Goal: Information Seeking & Learning: Find contact information

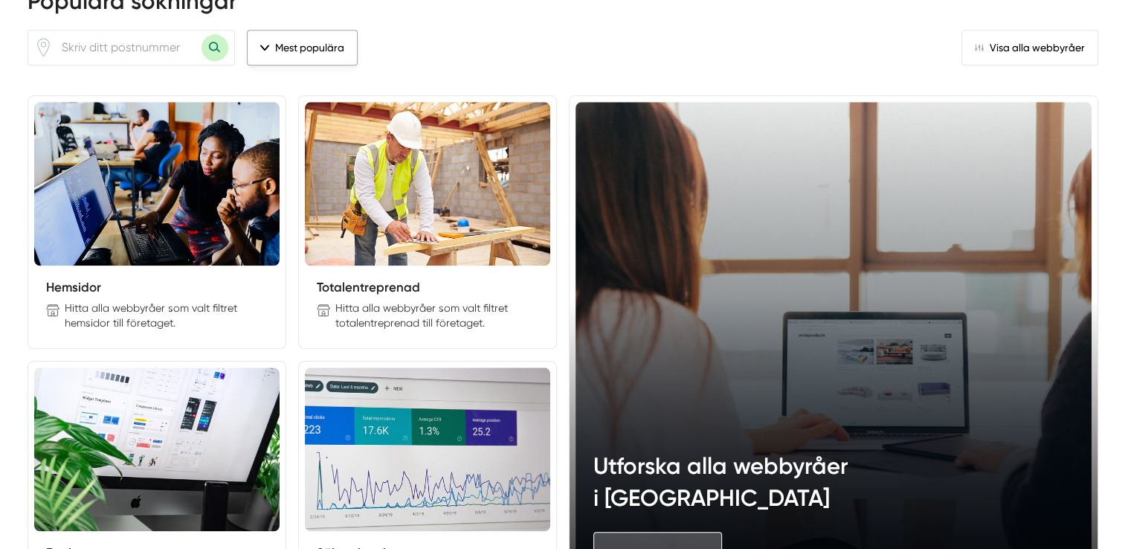
scroll to position [1561, 0]
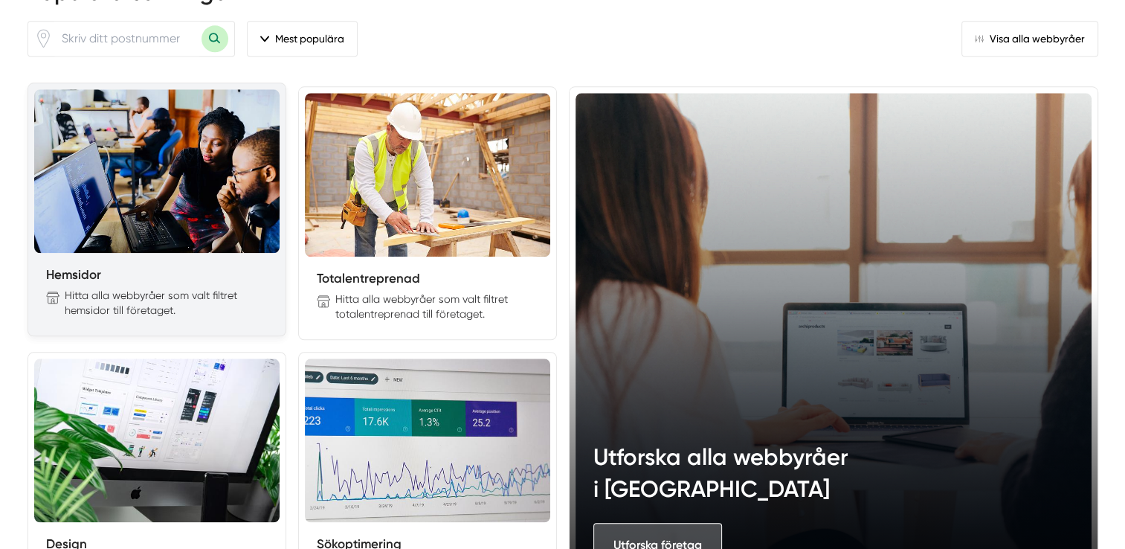
click at [203, 288] on p "Hitta alla webbyråer som valt filtret hemsidor till företaget." at bounding box center [166, 303] width 203 height 30
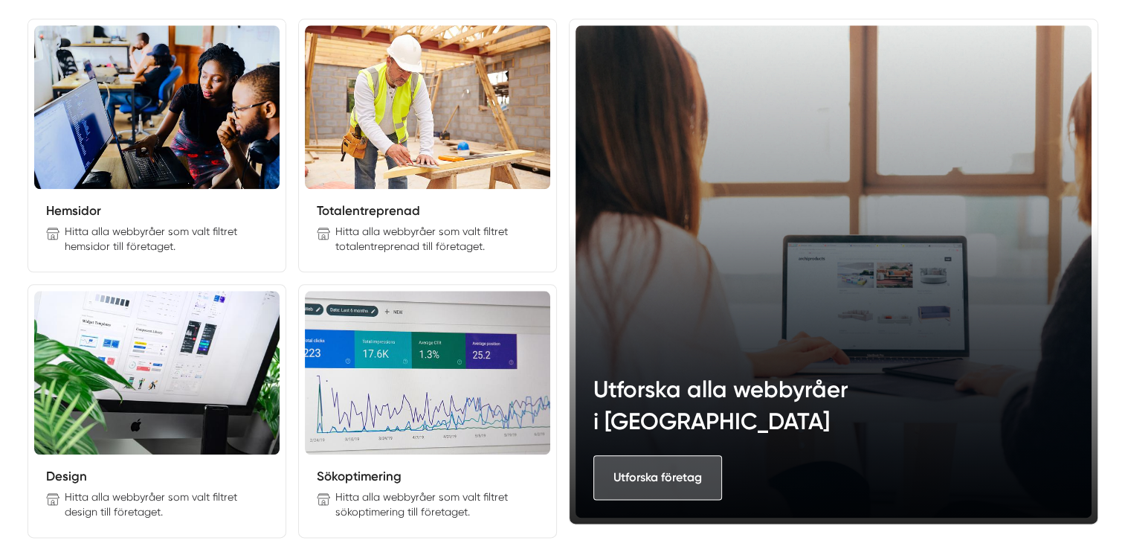
scroll to position [1710, 0]
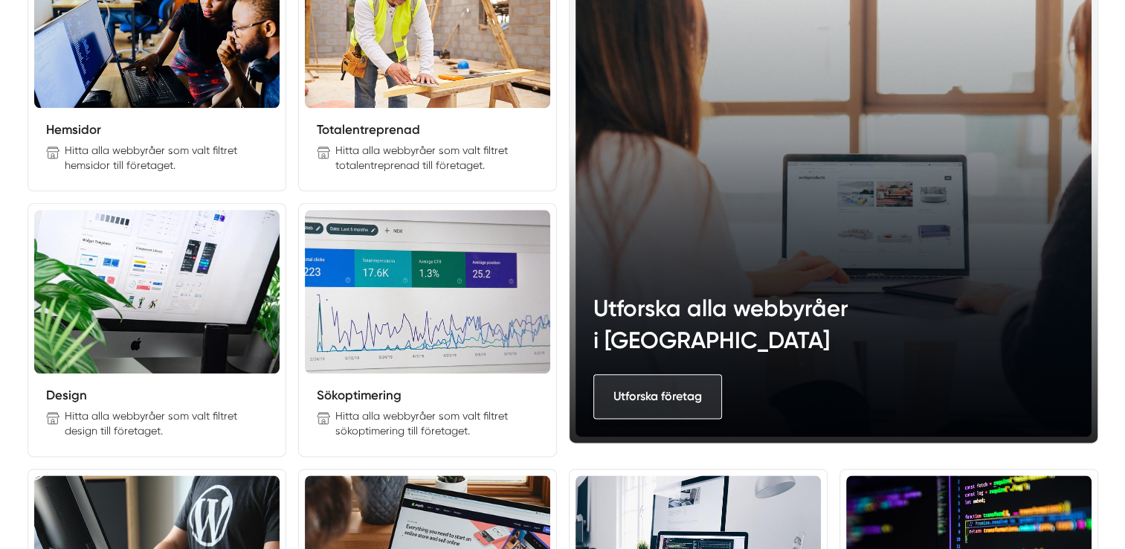
click at [654, 394] on link "Utforska företag" at bounding box center [657, 396] width 129 height 44
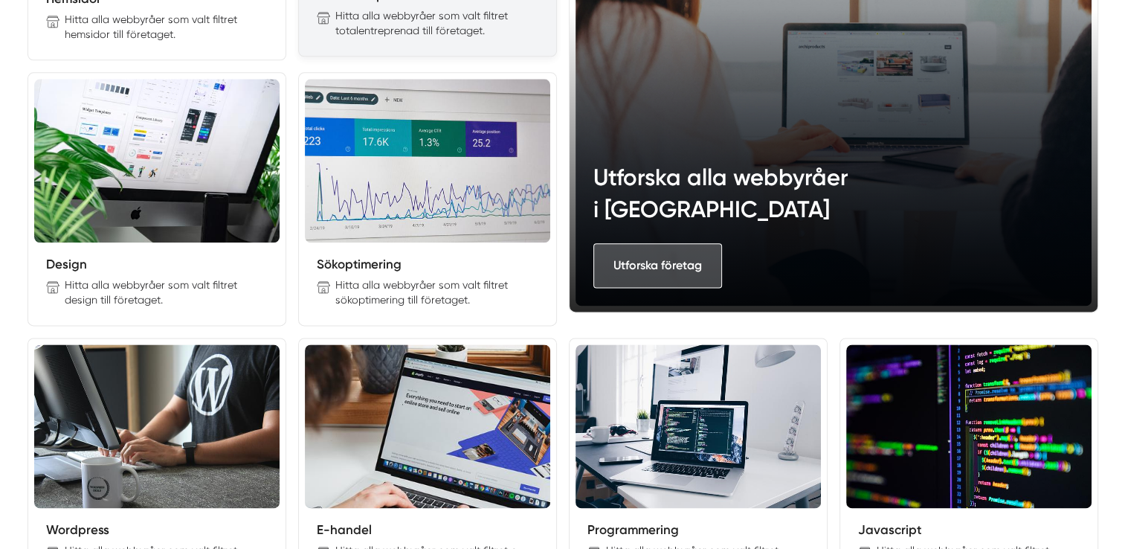
scroll to position [2156, 0]
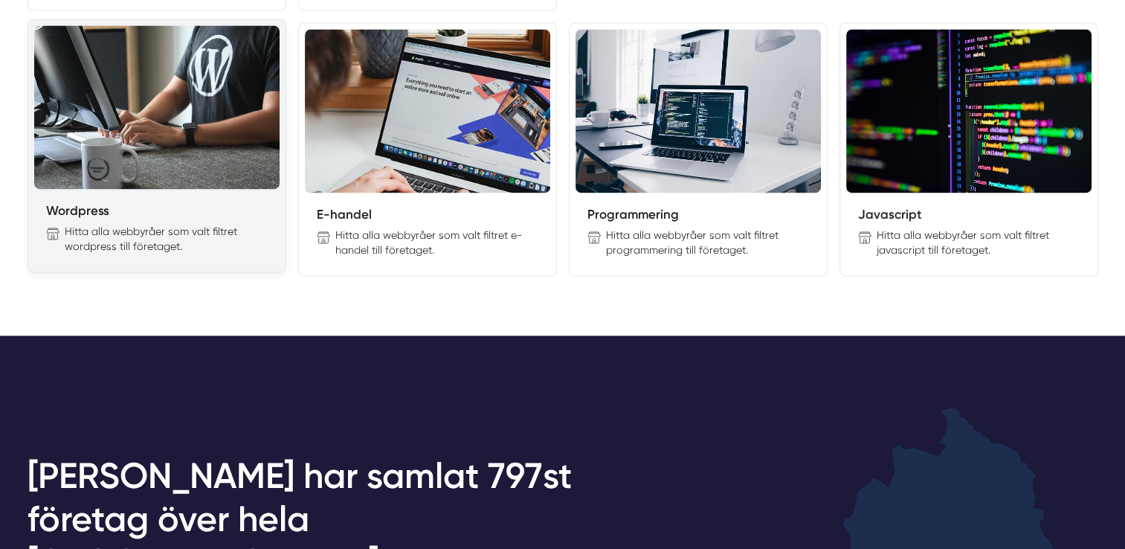
click at [168, 231] on p "Hitta alla webbyråer som valt filtret wordpress till företaget." at bounding box center [166, 239] width 203 height 30
click at [213, 157] on img at bounding box center [156, 107] width 245 height 164
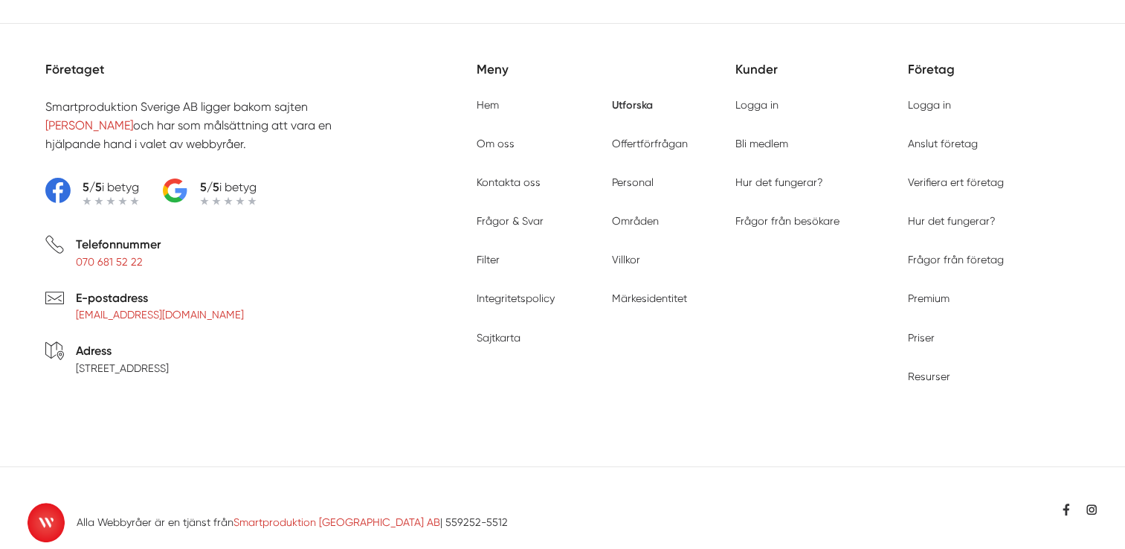
scroll to position [5865, 0]
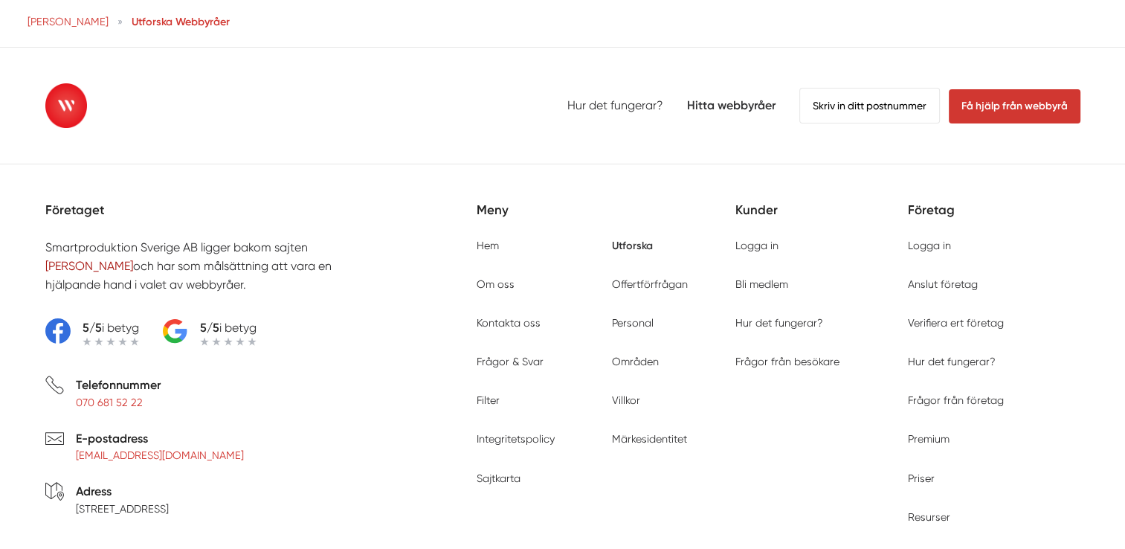
click at [91, 273] on link "[PERSON_NAME]" at bounding box center [89, 266] width 88 height 14
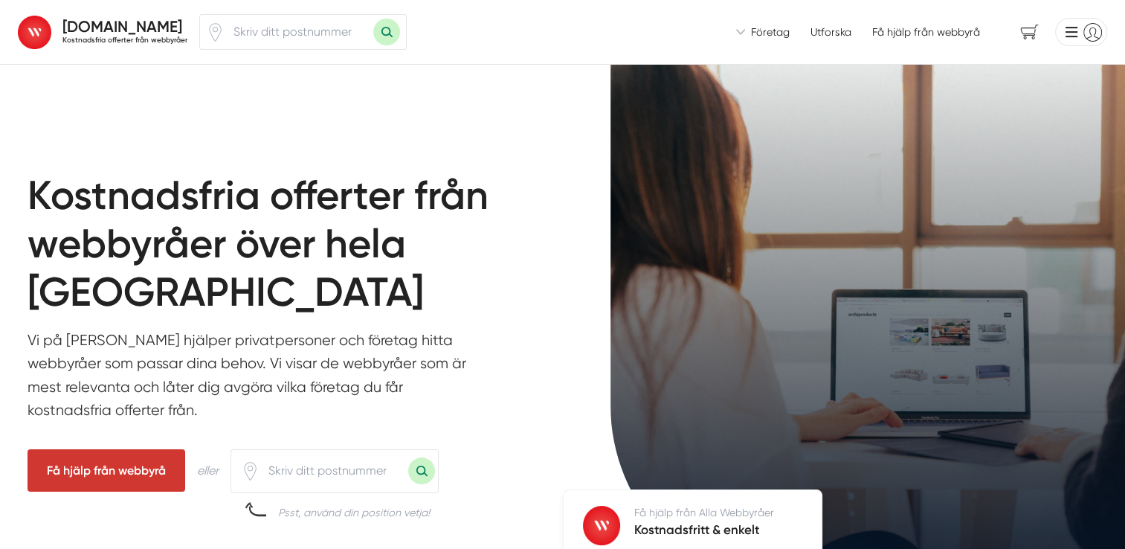
click at [297, 32] on input "number" at bounding box center [299, 32] width 149 height 34
type input "26554"
click at [373, 19] on button "Sök med postnummer" at bounding box center [386, 32] width 27 height 27
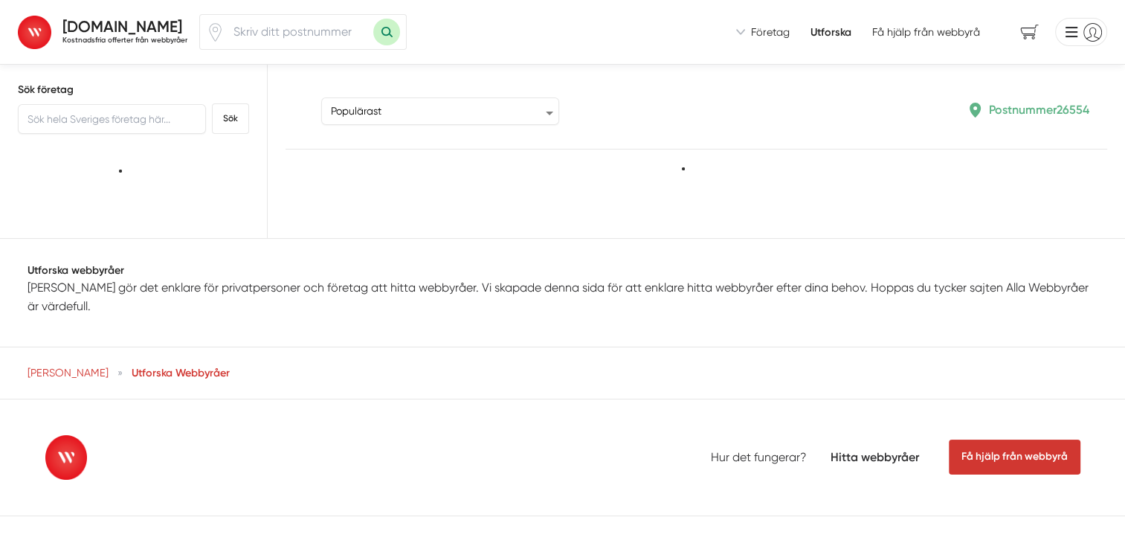
type input "26554"
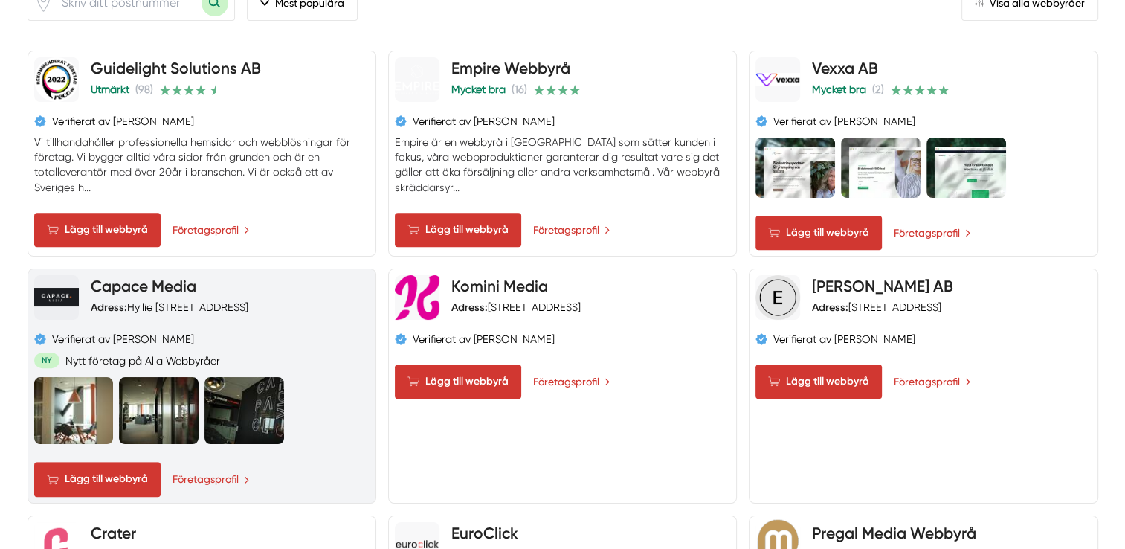
scroll to position [596, 0]
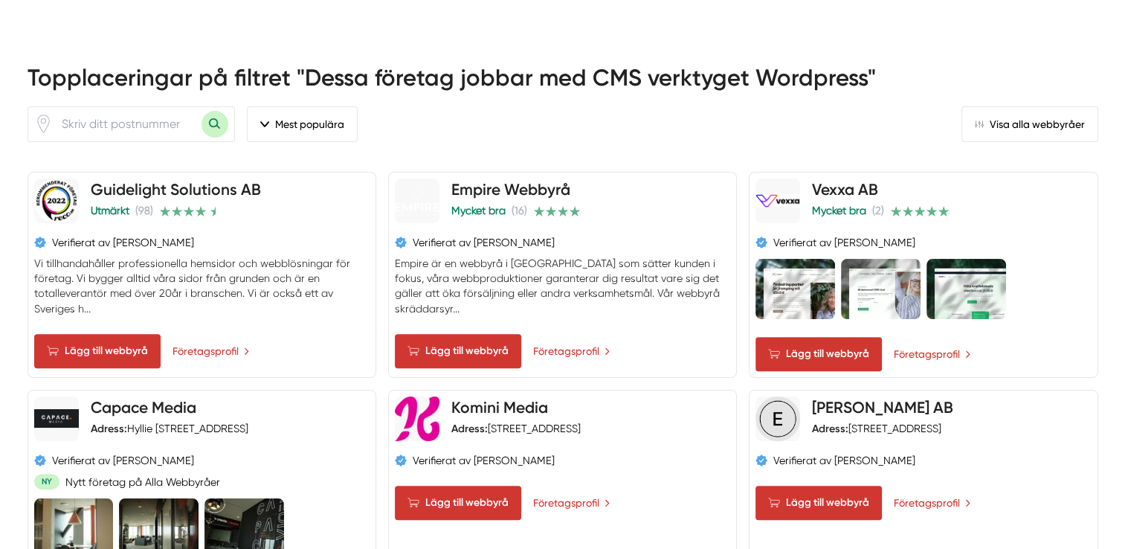
click at [145, 132] on input "number" at bounding box center [127, 124] width 149 height 34
click at [314, 126] on button "Mest populära" at bounding box center [302, 124] width 111 height 36
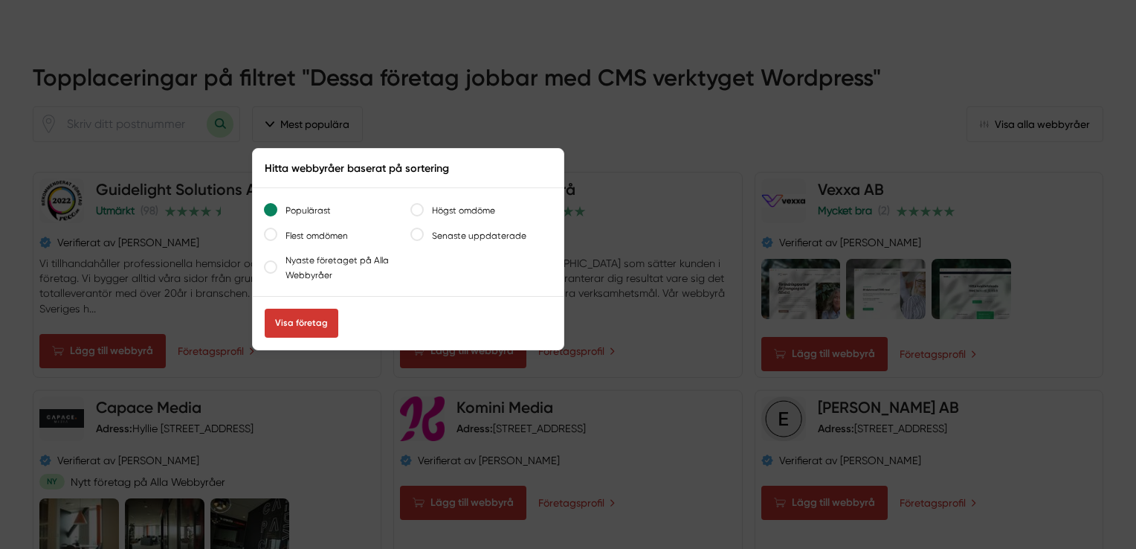
click at [456, 110] on div at bounding box center [568, 274] width 1136 height 549
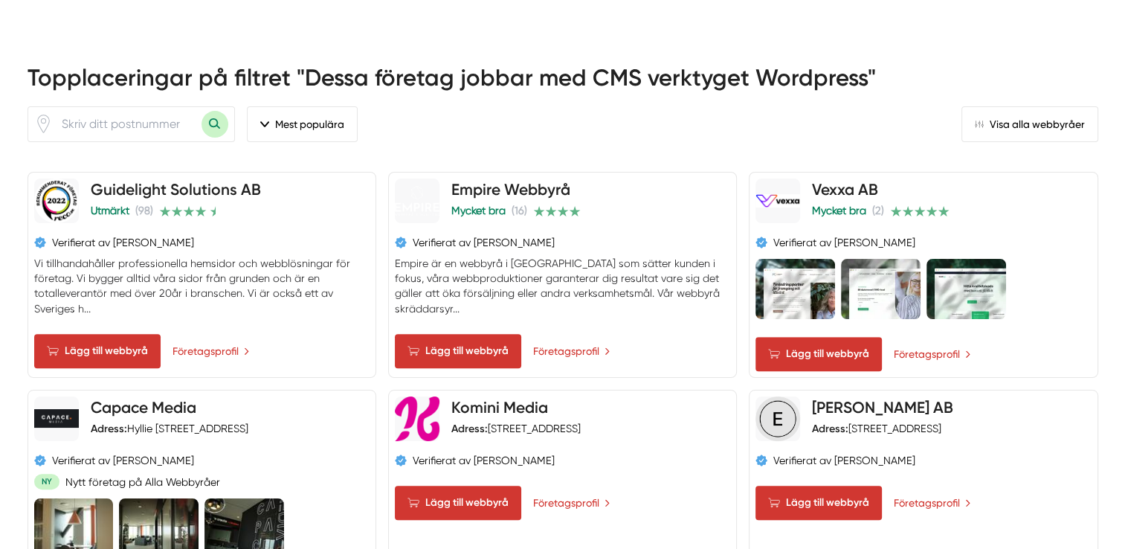
click at [100, 115] on input "number" at bounding box center [127, 124] width 149 height 34
click at [42, 122] on icon "Klicka för att använda din position." at bounding box center [43, 123] width 19 height 19
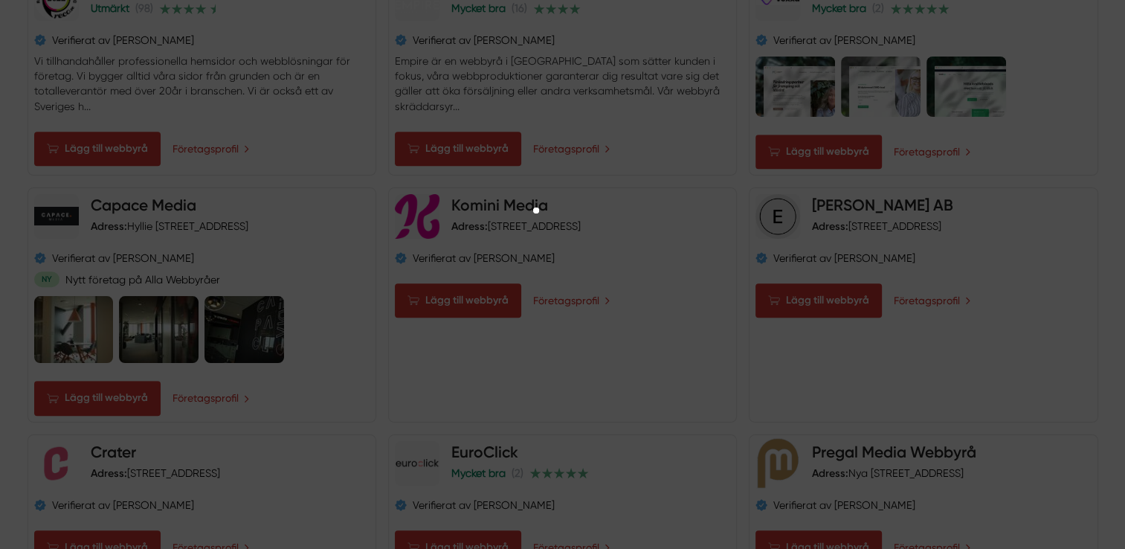
scroll to position [1042, 0]
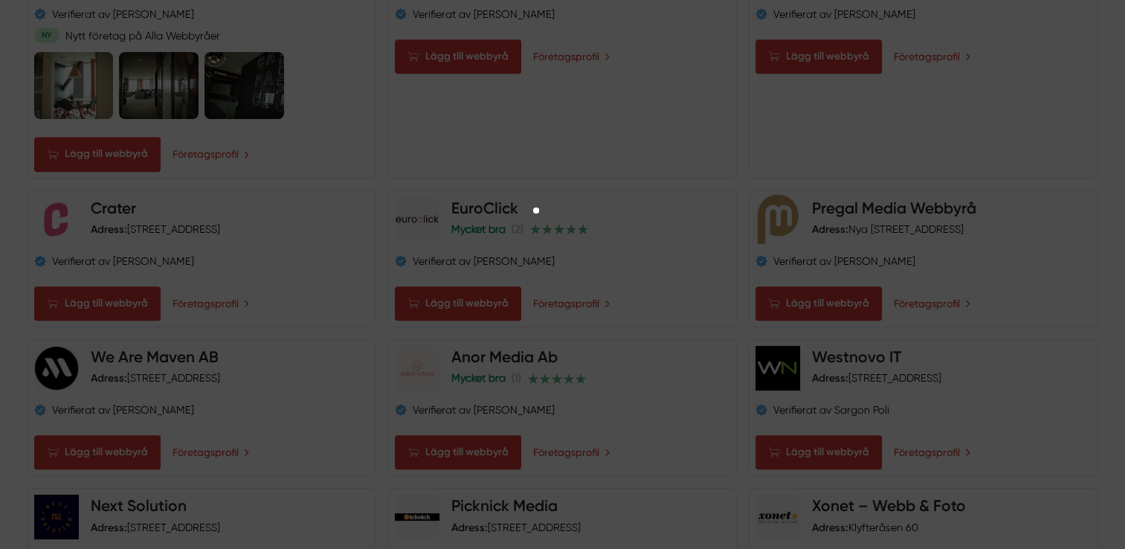
click at [665, 174] on div at bounding box center [562, 260] width 1125 height 453
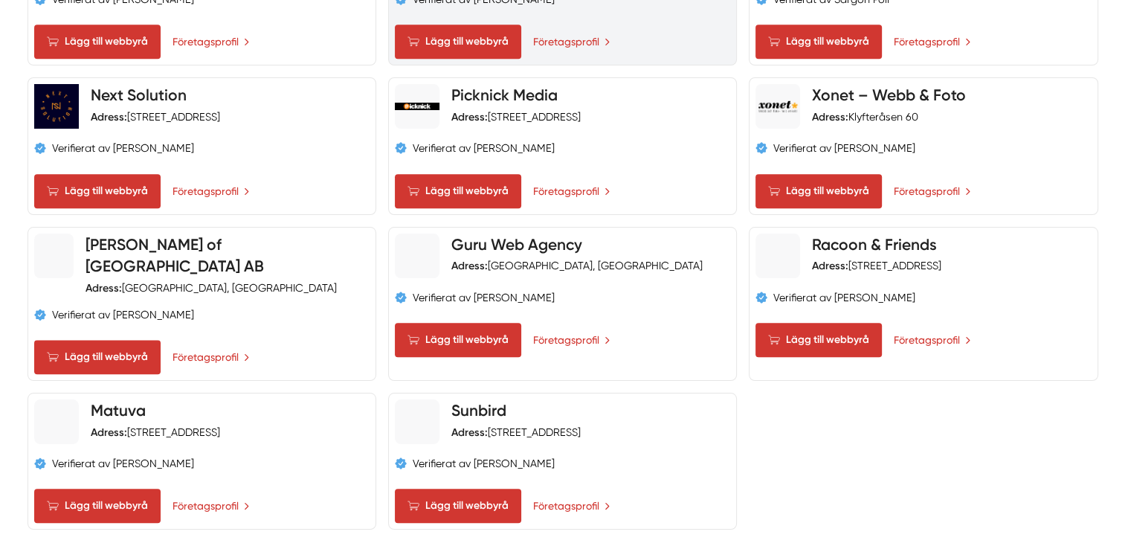
scroll to position [1711, 0]
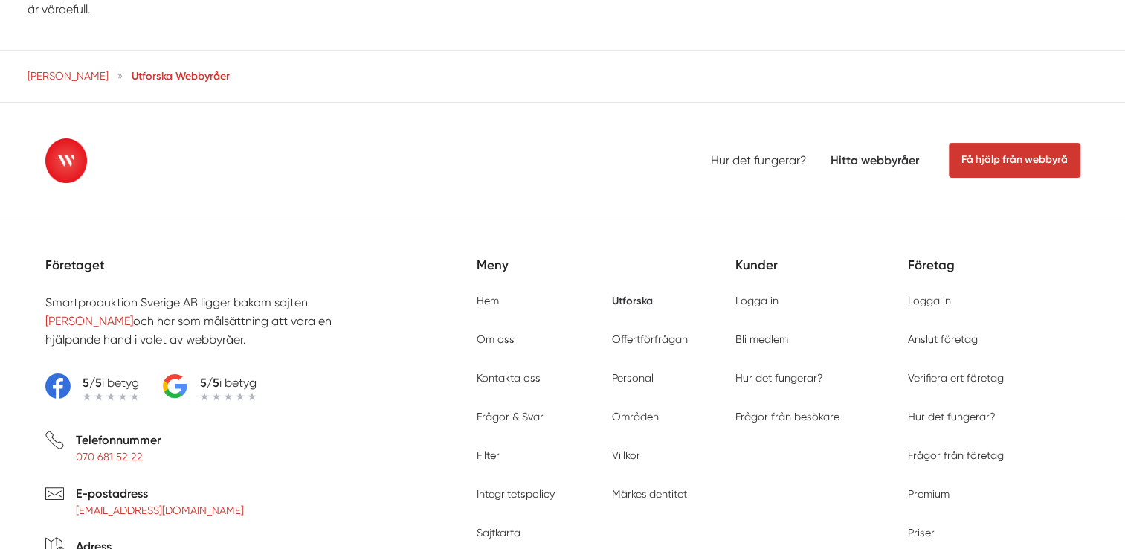
type input "21120"
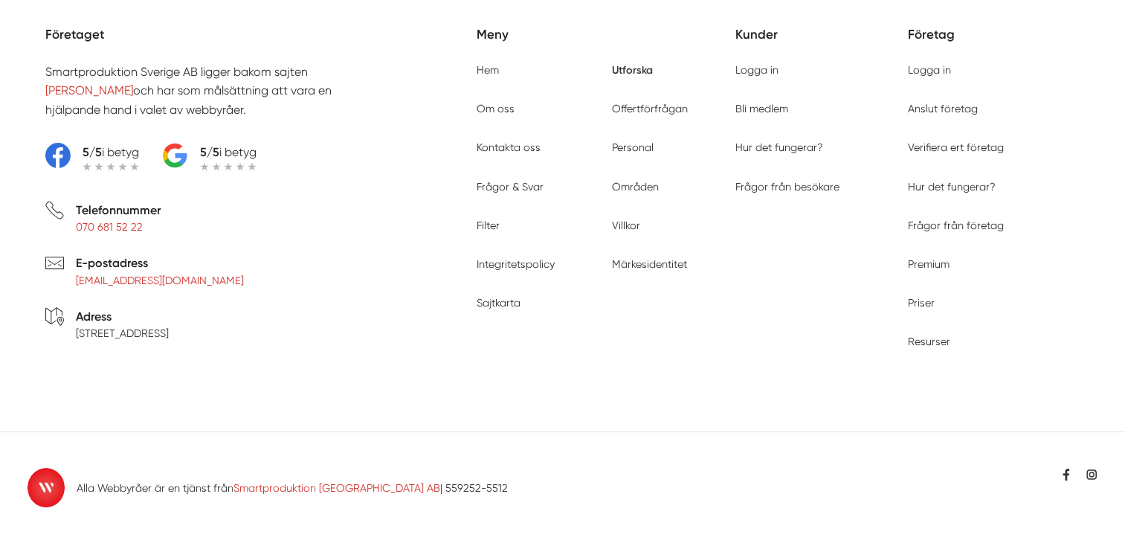
scroll to position [5576, 0]
